Goal: Task Accomplishment & Management: Use online tool/utility

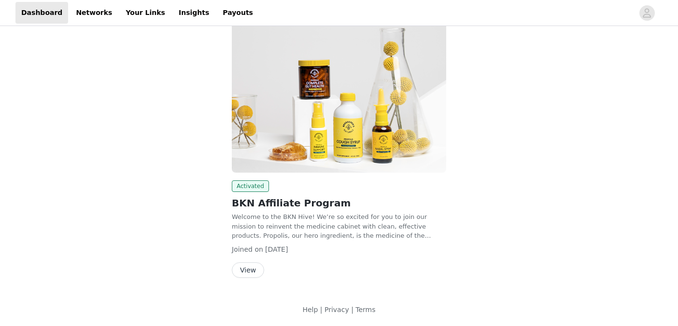
scroll to position [142, 0]
click at [252, 266] on button "View" at bounding box center [248, 270] width 32 height 15
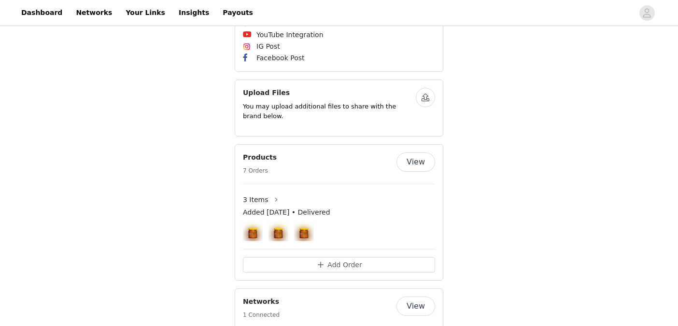
scroll to position [869, 0]
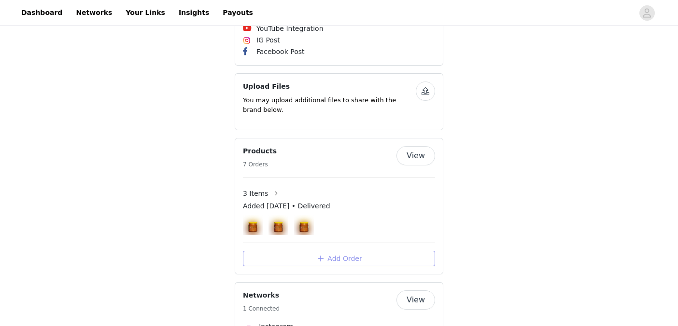
click at [349, 251] on button "Add Order" at bounding box center [339, 258] width 192 height 15
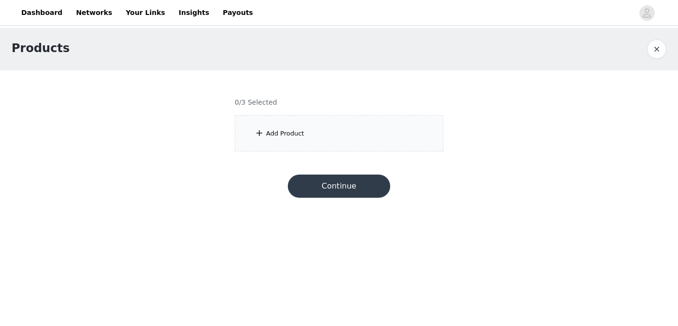
click at [296, 130] on div "Add Product" at bounding box center [285, 134] width 38 height 10
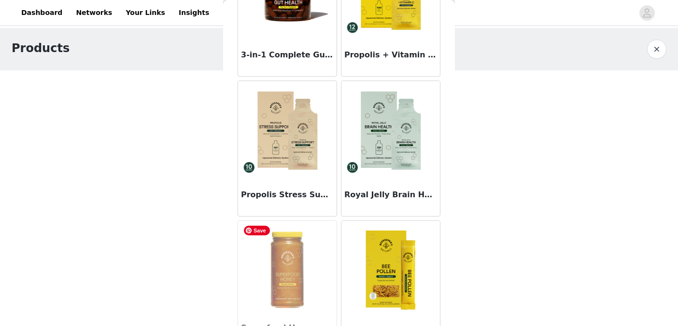
scroll to position [794, 0]
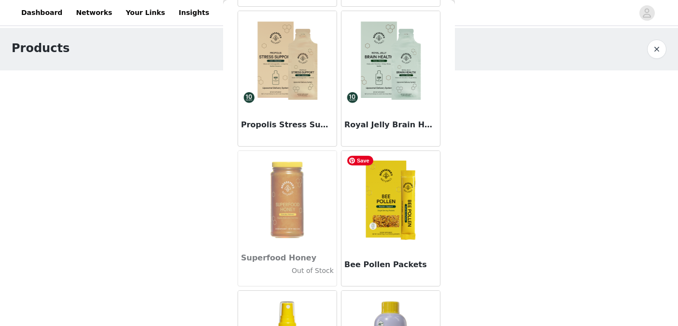
click at [393, 241] on img at bounding box center [390, 199] width 97 height 97
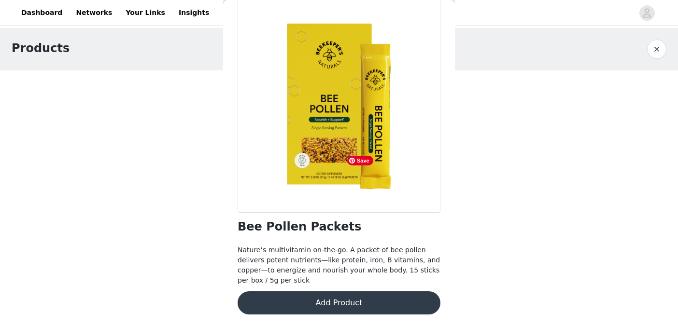
scroll to position [53, 0]
click at [354, 304] on button "Add Product" at bounding box center [339, 303] width 203 height 23
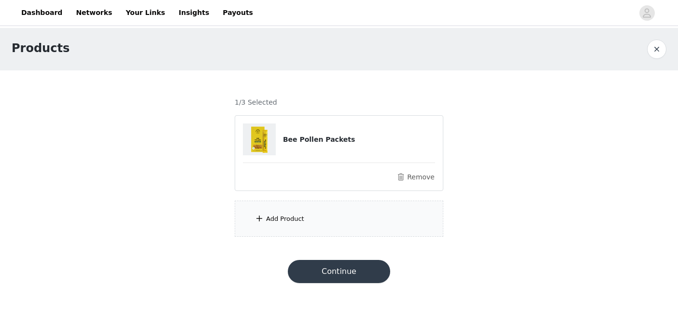
click at [282, 219] on div "Add Product" at bounding box center [285, 219] width 38 height 10
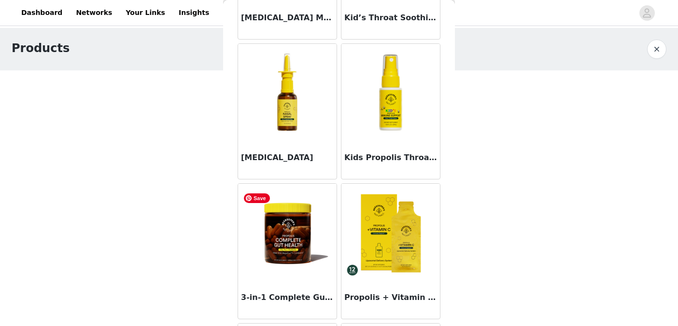
scroll to position [847, 0]
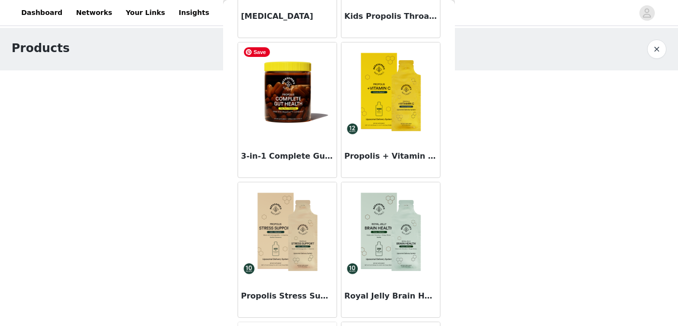
click at [278, 115] on img at bounding box center [287, 91] width 97 height 97
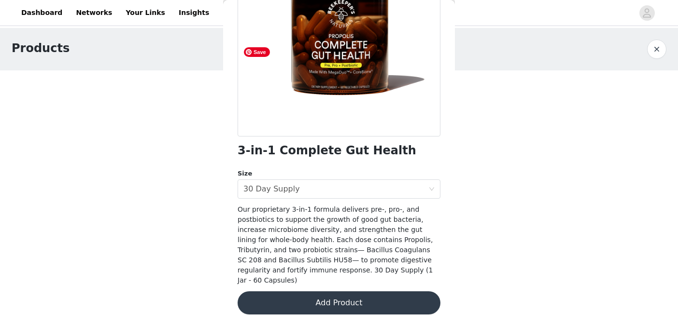
scroll to position [118, 0]
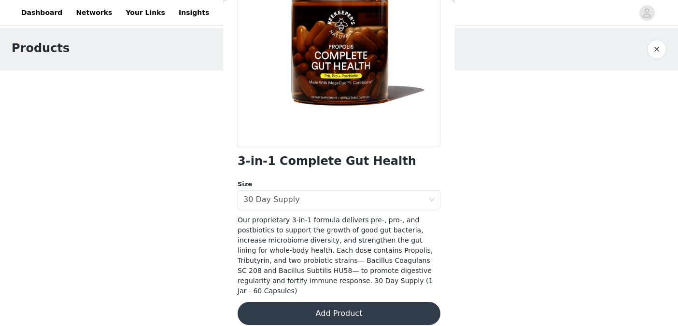
click at [344, 303] on button "Add Product" at bounding box center [339, 313] width 203 height 23
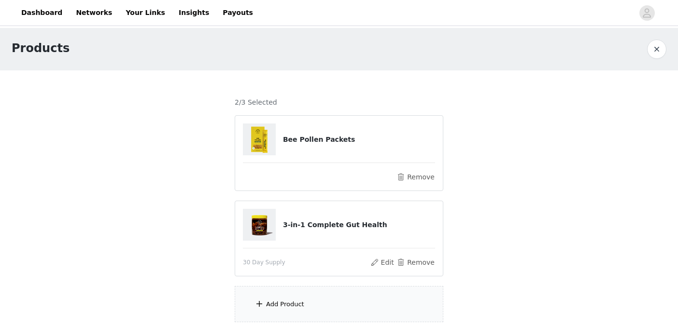
click at [344, 303] on div "Add Product" at bounding box center [339, 304] width 209 height 36
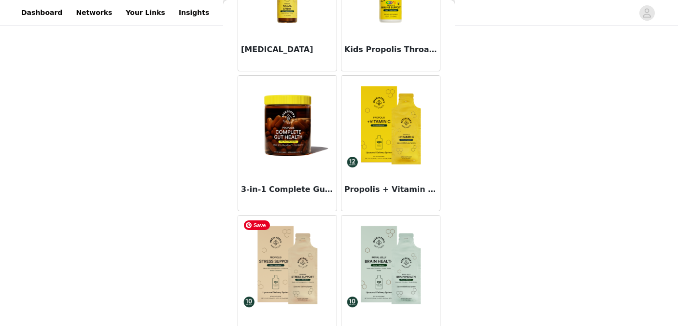
scroll to position [916, 0]
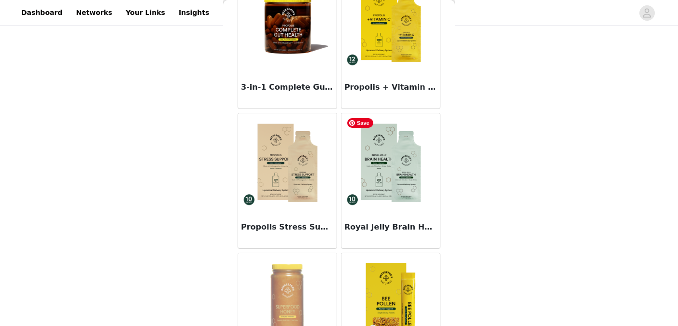
click at [391, 182] on img at bounding box center [390, 161] width 97 height 97
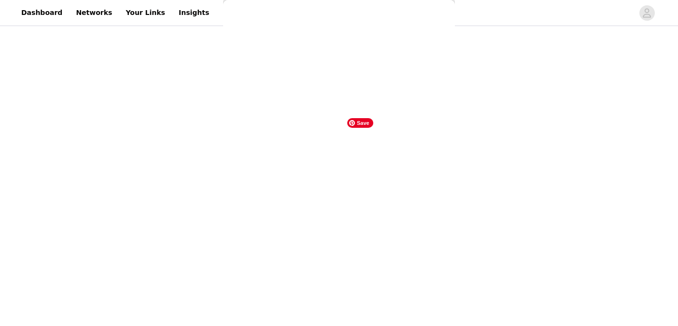
scroll to position [128, 0]
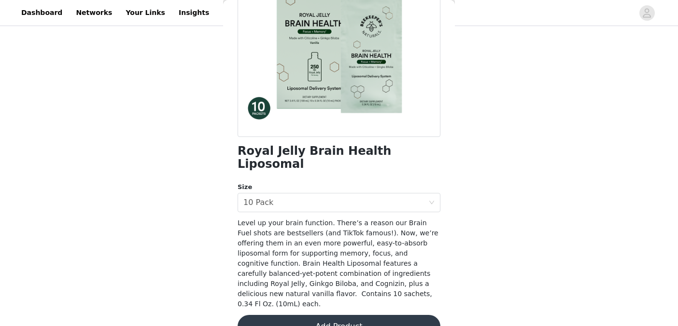
click at [339, 315] on button "Add Product" at bounding box center [339, 326] width 203 height 23
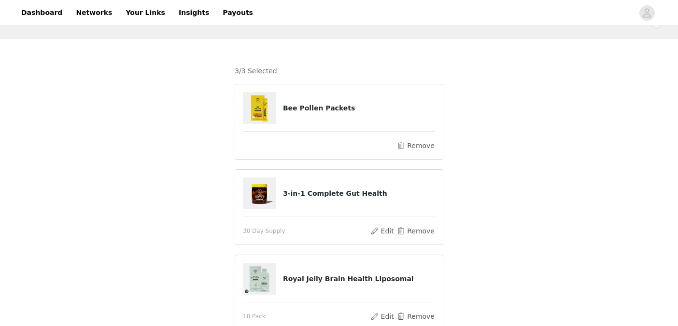
scroll to position [103, 0]
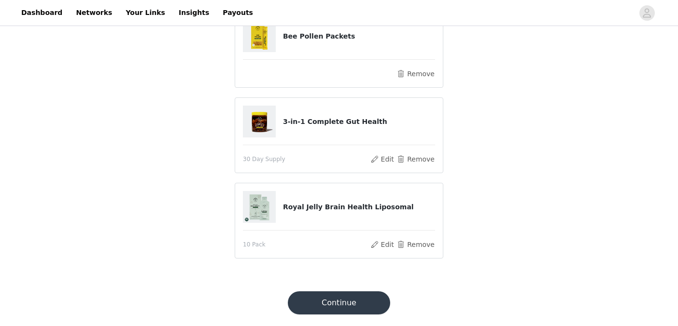
click at [338, 307] on button "Continue" at bounding box center [339, 303] width 102 height 23
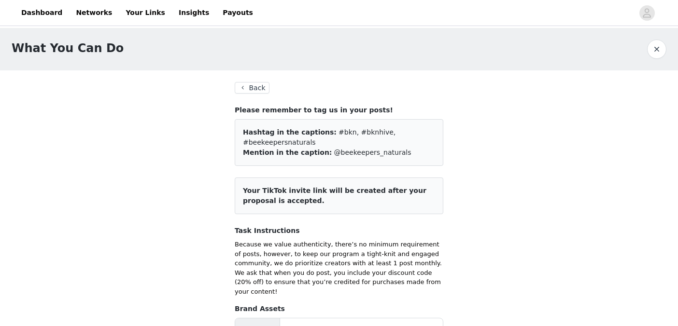
click at [255, 89] on button "Back" at bounding box center [252, 88] width 35 height 12
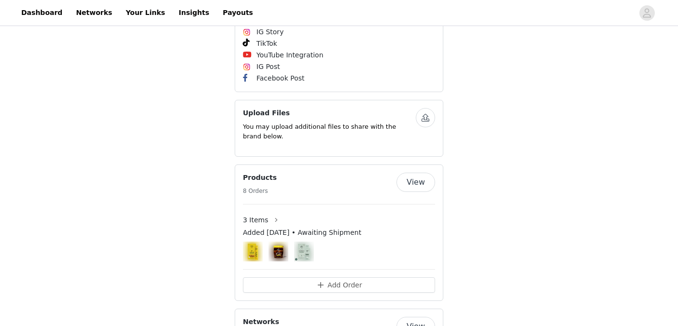
scroll to position [843, 0]
